Goal: Use online tool/utility: Utilize a website feature to perform a specific function

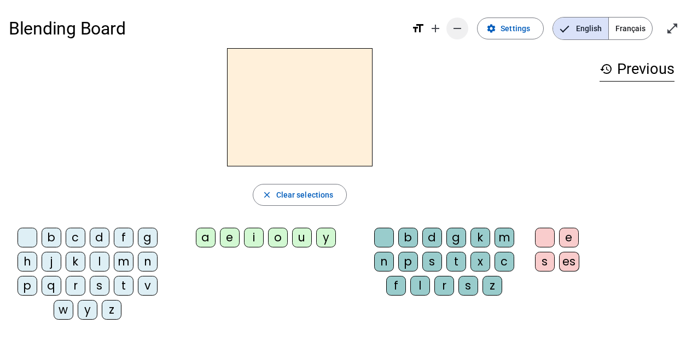
click at [446, 29] on span "Increase font size" at bounding box center [435, 28] width 26 height 26
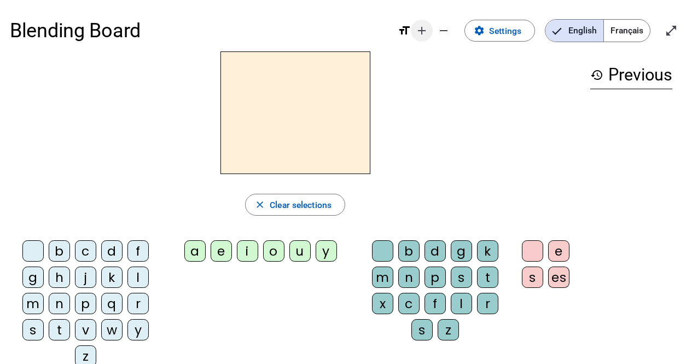
click at [429, 31] on span "Increase font size" at bounding box center [422, 30] width 26 height 26
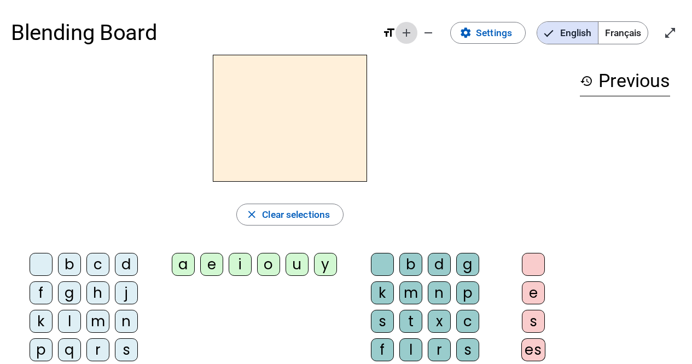
click at [405, 34] on mat-icon "add" at bounding box center [406, 32] width 13 height 13
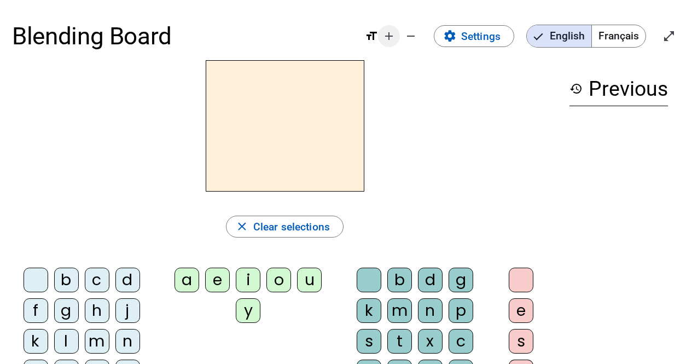
click at [405, 34] on mat-icon "remove" at bounding box center [410, 36] width 13 height 13
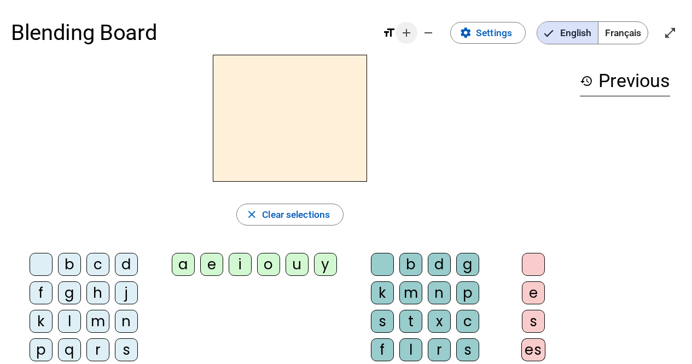
click at [405, 33] on mat-icon "add" at bounding box center [406, 32] width 13 height 13
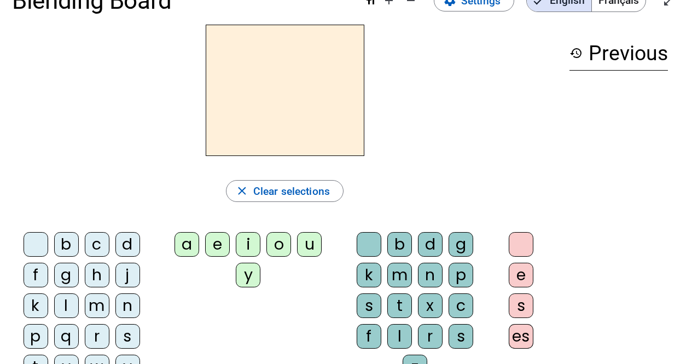
scroll to position [55, 0]
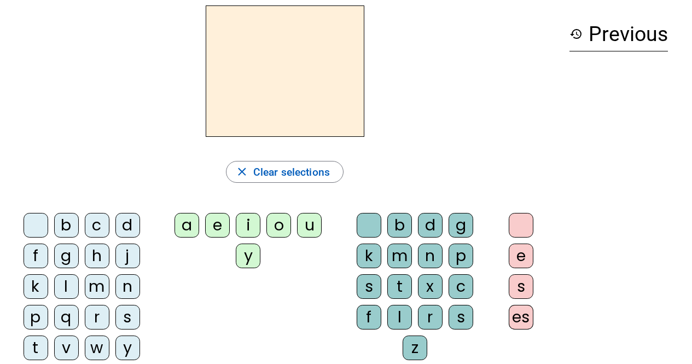
click at [86, 287] on div "m" at bounding box center [97, 286] width 25 height 25
click at [190, 224] on div "a" at bounding box center [186, 225] width 25 height 25
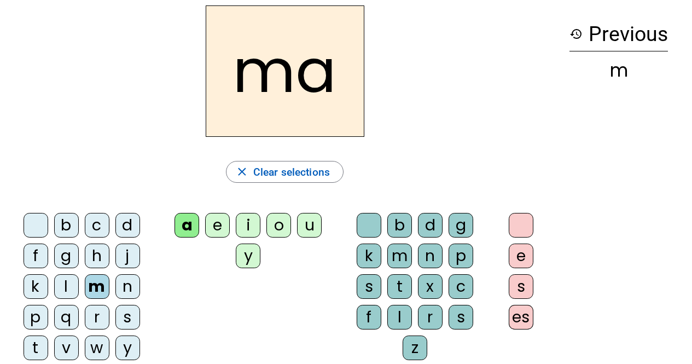
click at [42, 341] on div "t" at bounding box center [36, 347] width 25 height 25
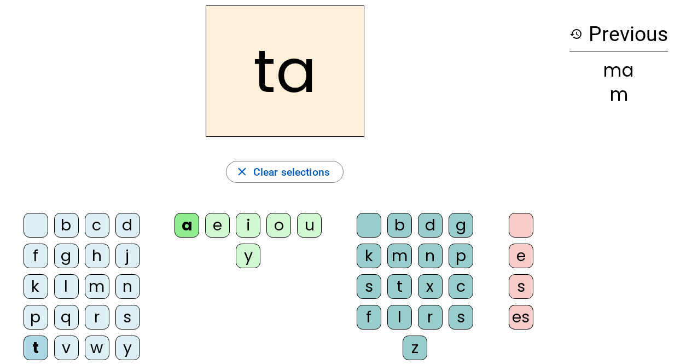
click at [65, 280] on div "l" at bounding box center [66, 286] width 25 height 25
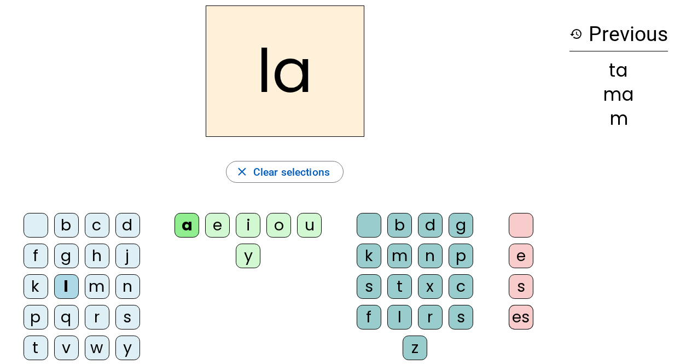
click at [126, 318] on div "s" at bounding box center [127, 317] width 25 height 25
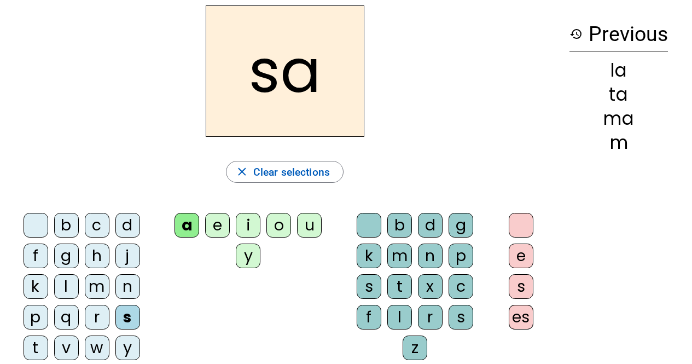
click at [396, 313] on div "l" at bounding box center [399, 317] width 25 height 25
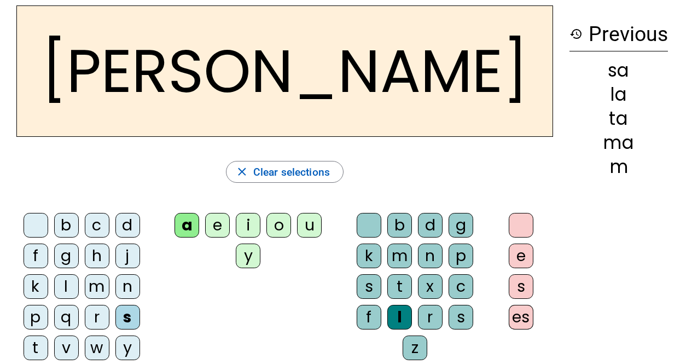
click at [57, 219] on div "b" at bounding box center [66, 225] width 25 height 25
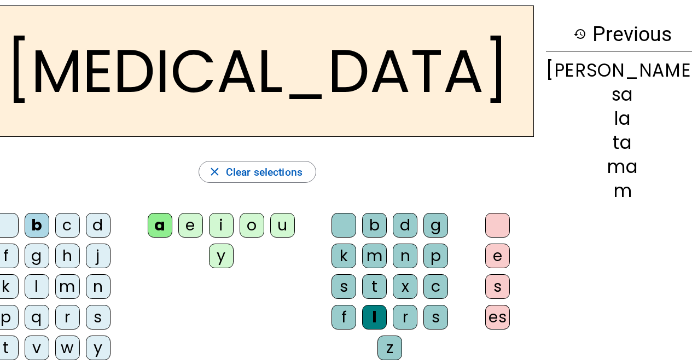
click at [80, 283] on div "m" at bounding box center [67, 286] width 25 height 25
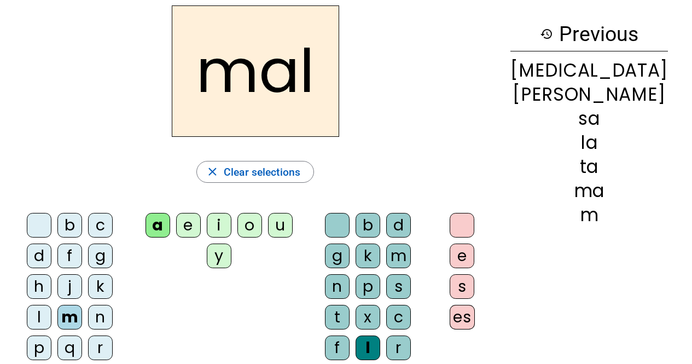
click at [231, 225] on div "i" at bounding box center [219, 225] width 25 height 25
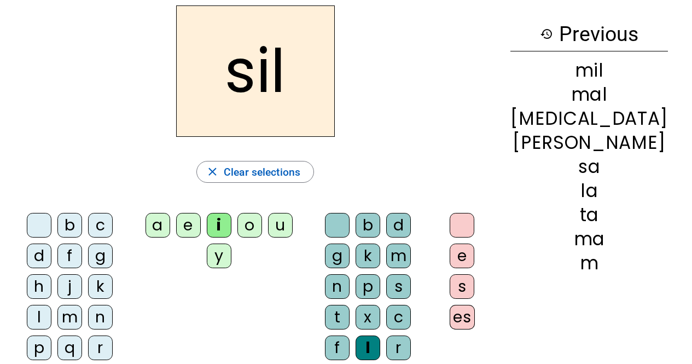
click at [349, 213] on div at bounding box center [337, 225] width 25 height 25
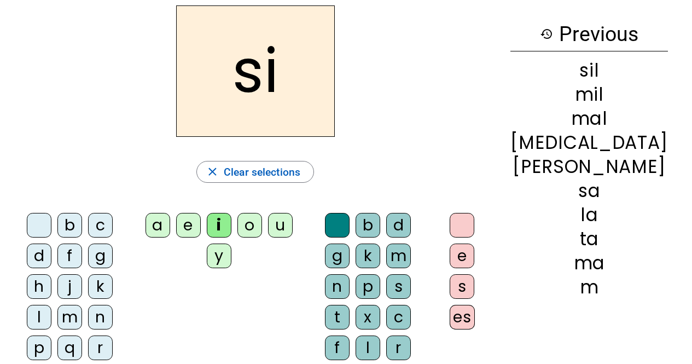
click at [201, 220] on div "e" at bounding box center [188, 225] width 25 height 25
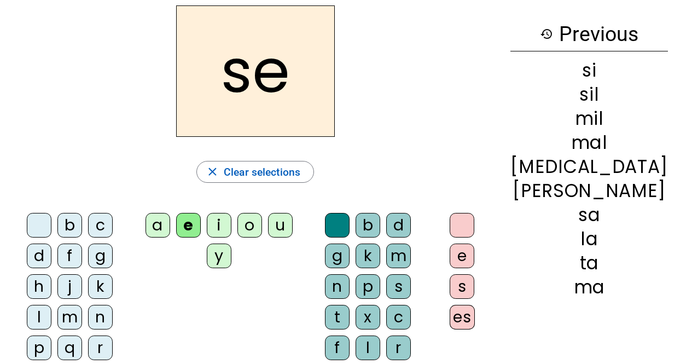
click at [293, 227] on div "u" at bounding box center [280, 225] width 25 height 25
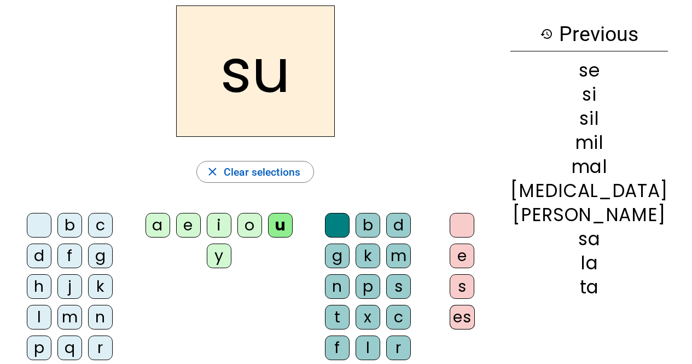
click at [411, 335] on div "r" at bounding box center [398, 347] width 25 height 25
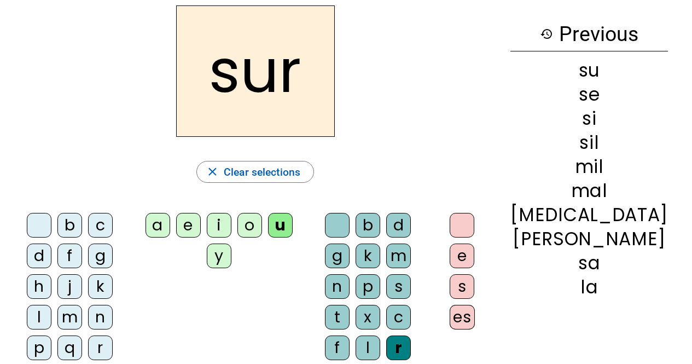
click at [51, 243] on div "d" at bounding box center [39, 255] width 25 height 25
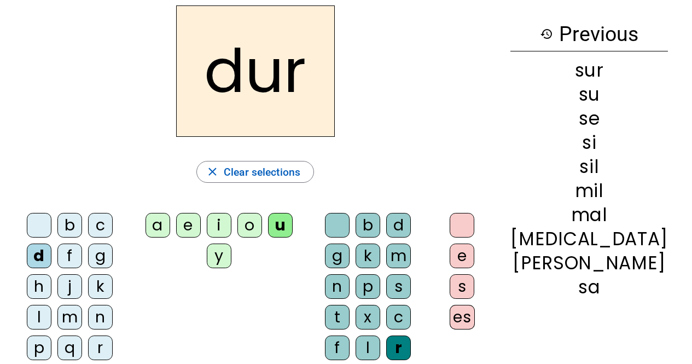
click at [349, 228] on div at bounding box center [337, 225] width 25 height 25
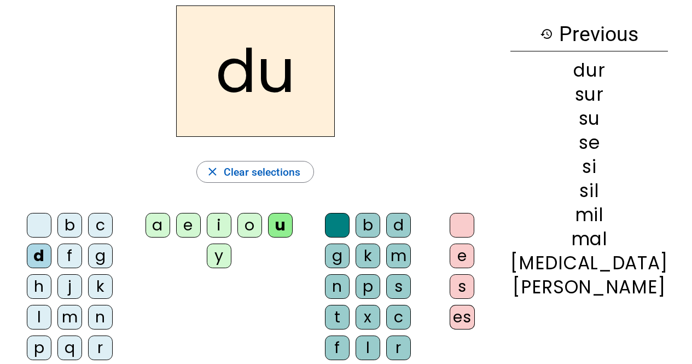
click at [60, 225] on div "b" at bounding box center [69, 225] width 25 height 25
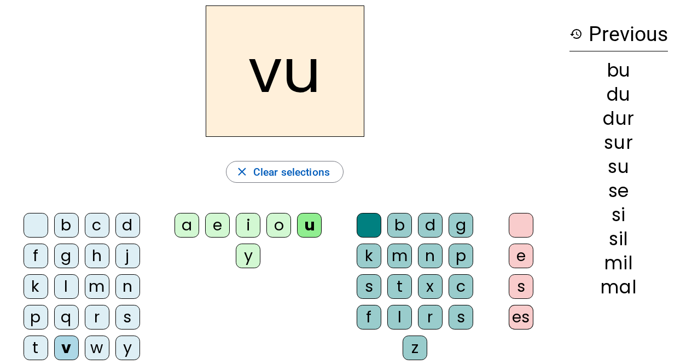
click at [42, 340] on div "t" at bounding box center [36, 347] width 25 height 25
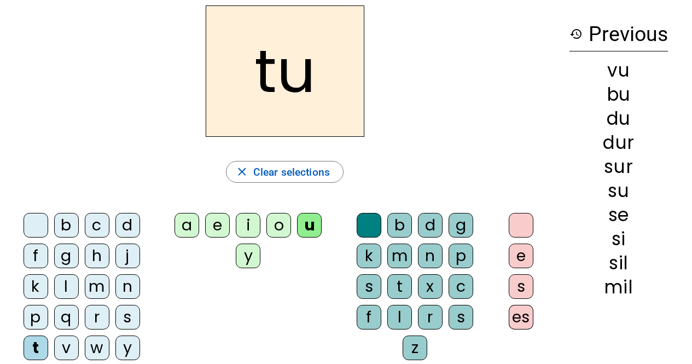
click at [219, 224] on div "e" at bounding box center [217, 225] width 25 height 25
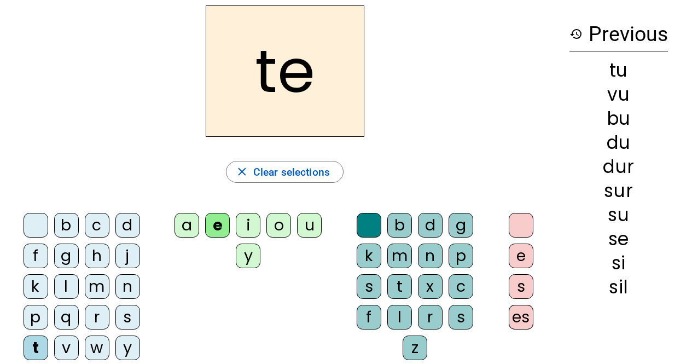
click at [65, 286] on div "l" at bounding box center [66, 286] width 25 height 25
